Goal: Transaction & Acquisition: Purchase product/service

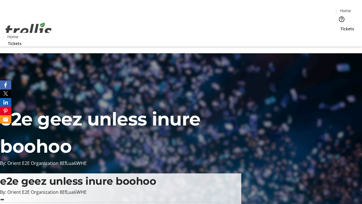
click at [341, 26] on span "Tickets" at bounding box center [348, 29] width 14 height 6
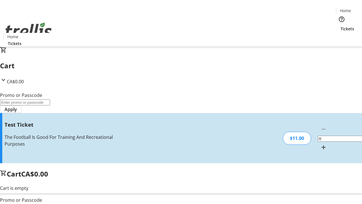
click at [320, 144] on mat-icon "Increment by one" at bounding box center [323, 147] width 7 height 7
type input "1"
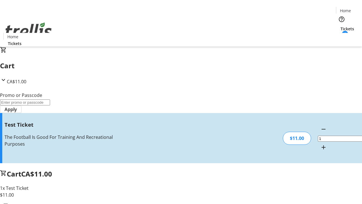
type input "UNLOCK"
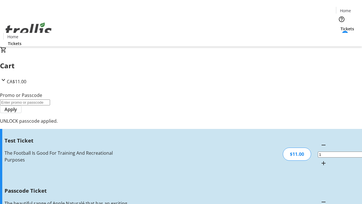
type input "5"
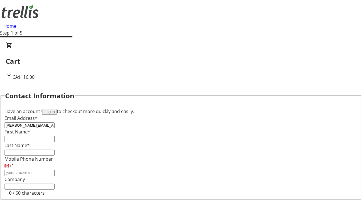
type input "[PERSON_NAME][EMAIL_ADDRESS][DOMAIN_NAME]"
type input "[PERSON_NAME]"
type input "Zboncak"
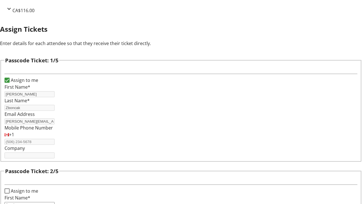
type input "Amely"
type input "[PERSON_NAME]"
type input "Destany"
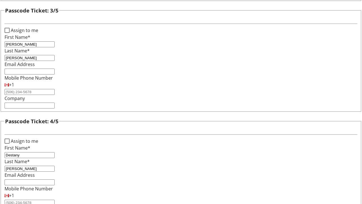
type input "[PERSON_NAME]"
checkbox input "true"
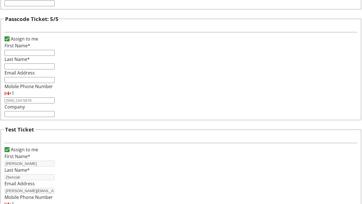
type input "[PERSON_NAME]"
type input "Zboncak"
type input "[PERSON_NAME][EMAIL_ADDRESS][DOMAIN_NAME]"
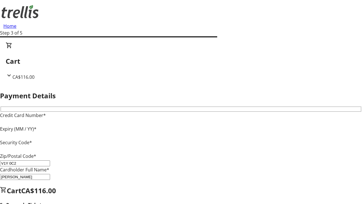
type input "V1Y 0C2"
